Goal: Information Seeking & Learning: Learn about a topic

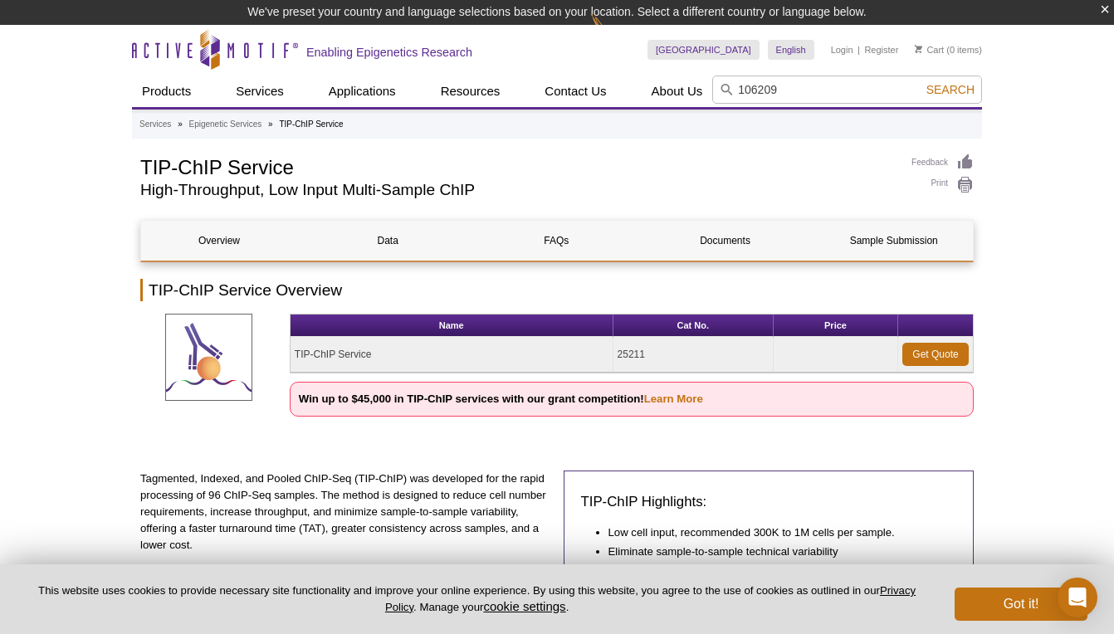
type input "106209"
click at [921, 82] on button "Search" at bounding box center [950, 89] width 58 height 15
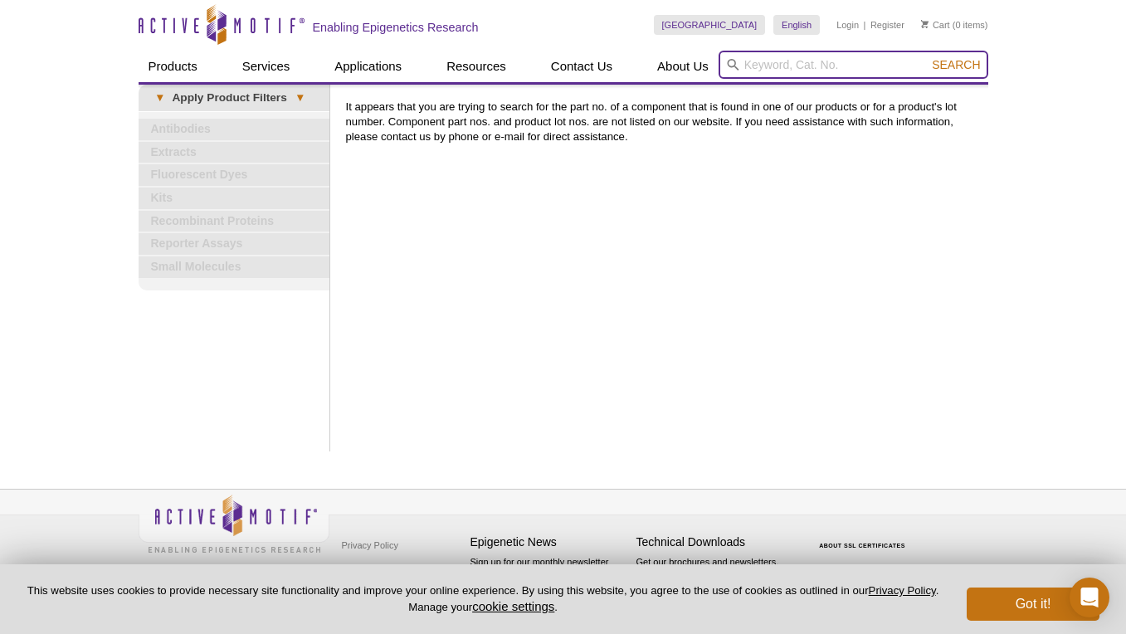
click at [817, 66] on input "search" at bounding box center [854, 65] width 270 height 28
type input "cut and tag-it r loop kit"
click at [927, 57] on button "Search" at bounding box center [956, 64] width 58 height 15
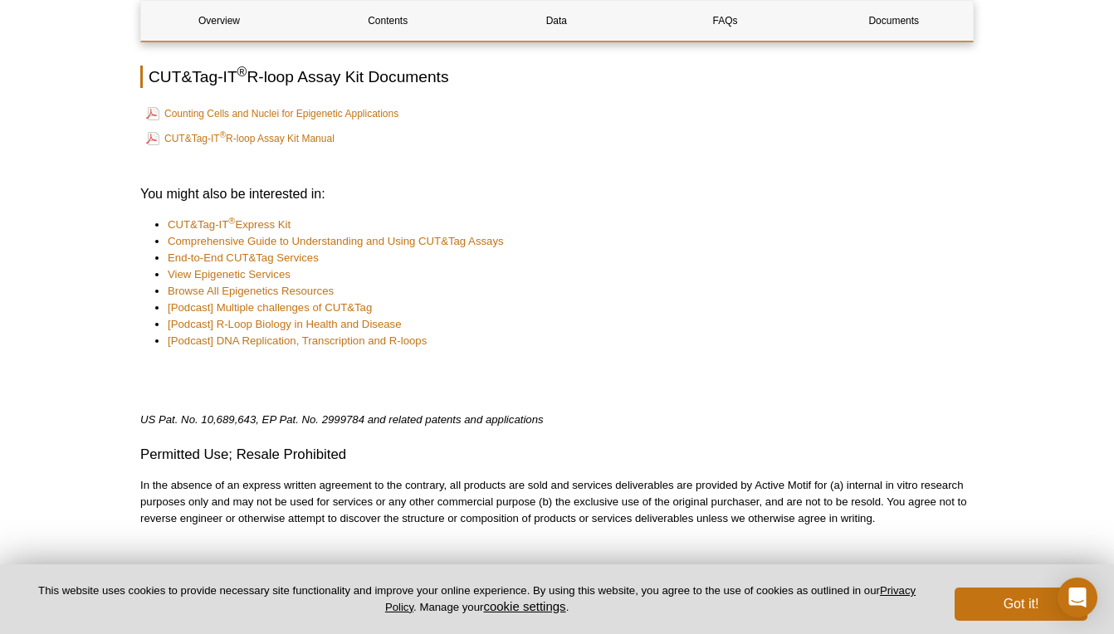
scroll to position [4149, 0]
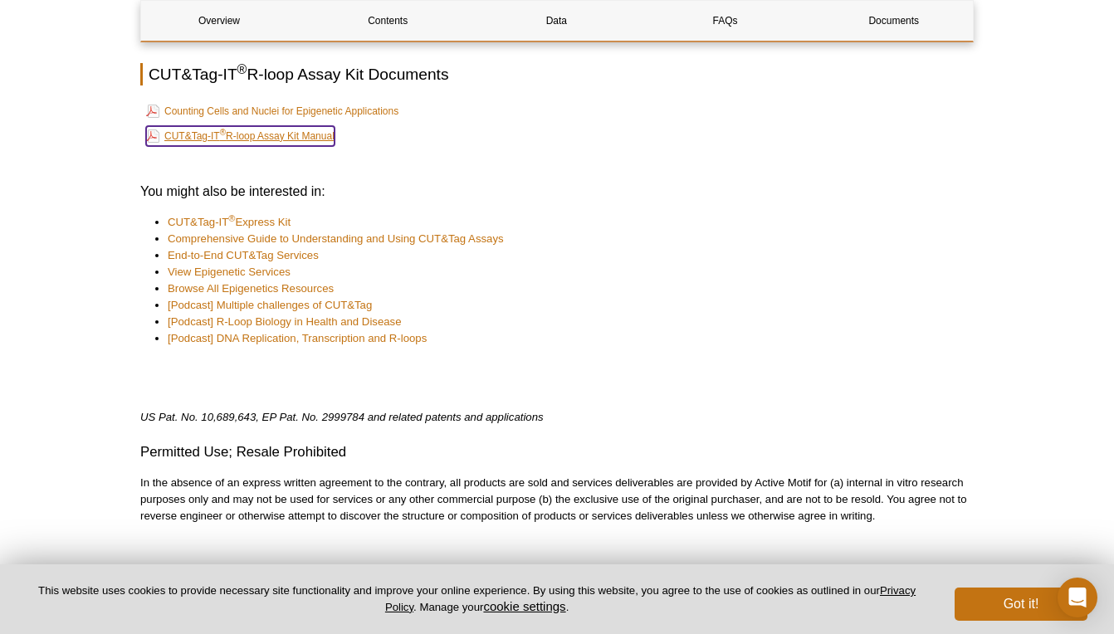
click at [249, 126] on link "CUT&Tag-IT ® R-loop Assay Kit Manual" at bounding box center [240, 136] width 188 height 20
